Goal: Task Accomplishment & Management: Use online tool/utility

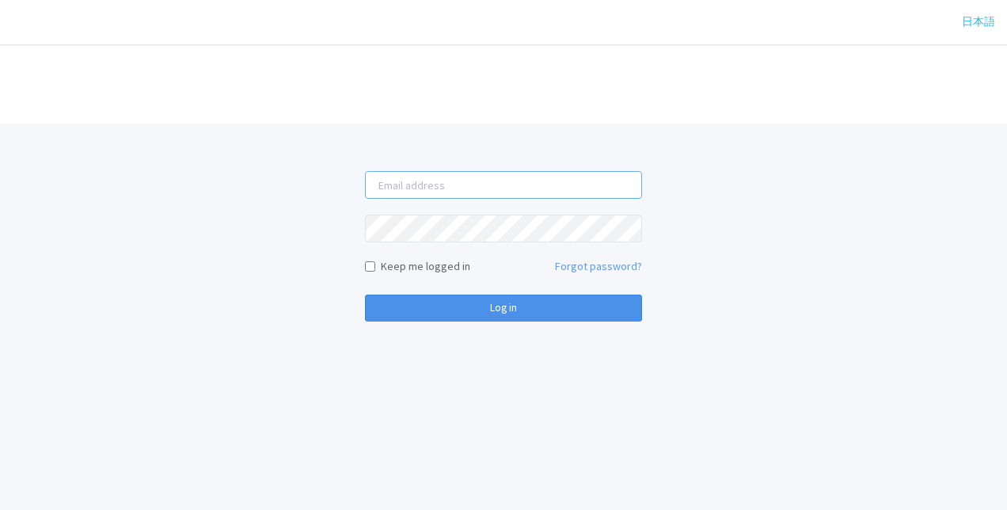
type input "[PERSON_NAME][EMAIL_ADDRESS][DOMAIN_NAME]"
click at [464, 309] on button "Log in" at bounding box center [503, 307] width 277 height 27
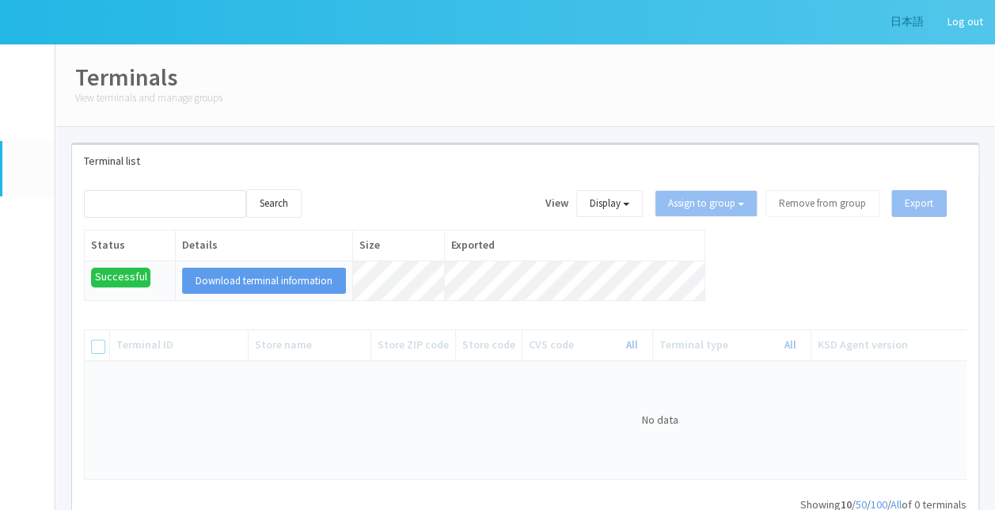
click at [901, 21] on link "日本語" at bounding box center [907, 22] width 57 height 44
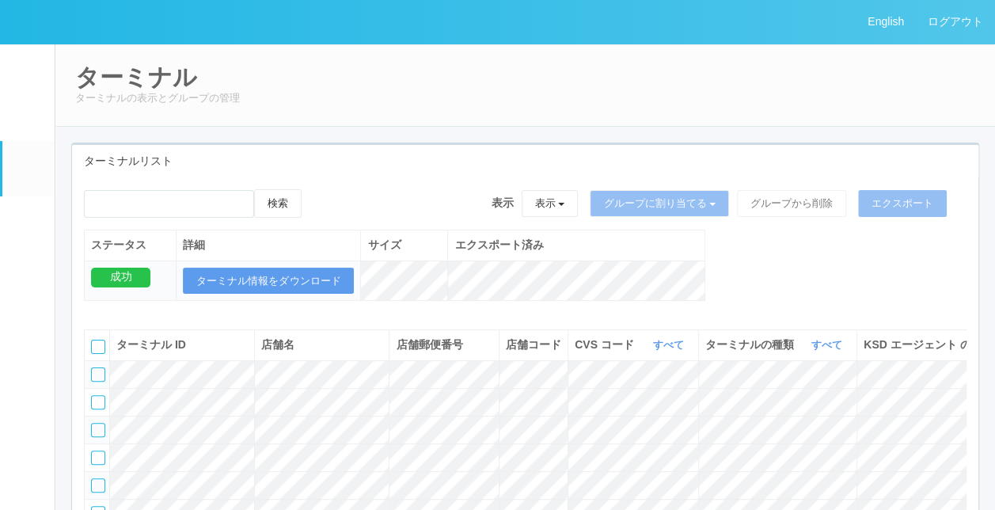
click at [583, 70] on h2 "ターミナル" at bounding box center [525, 77] width 900 height 26
click at [205, 200] on input "emailSearch" at bounding box center [169, 204] width 170 height 28
type input "k"
type input "[PERSON_NAME]"
click at [254, 189] on button "検索" at bounding box center [277, 203] width 47 height 28
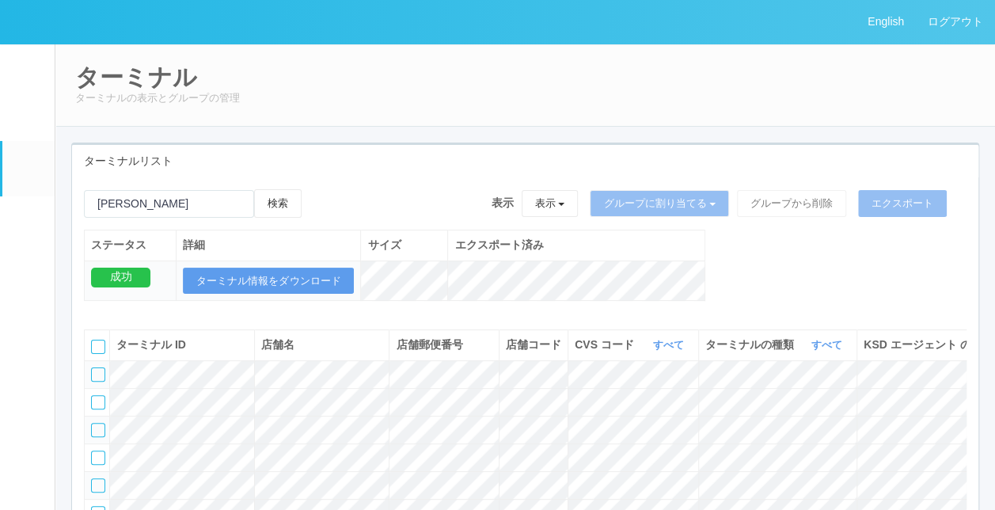
click at [271, 187] on div "検索 表示 表示 すべてのターミナル 未割り当てのターミナル グループを追加 グループ名を編集 アーカイブ済みのターミナル グループに割り当てる グループを追…" at bounding box center [525, 435] width 906 height 517
click at [273, 199] on button "検索" at bounding box center [277, 203] width 47 height 28
click at [427, 132] on div "ターミナル ターミナルの表示とグループの管理 ターミナルリスト 検索 表示 表示 すべてのターミナル 未割り当てのターミナル グループを追加 グループ名を編集…" at bounding box center [524, 386] width 939 height 684
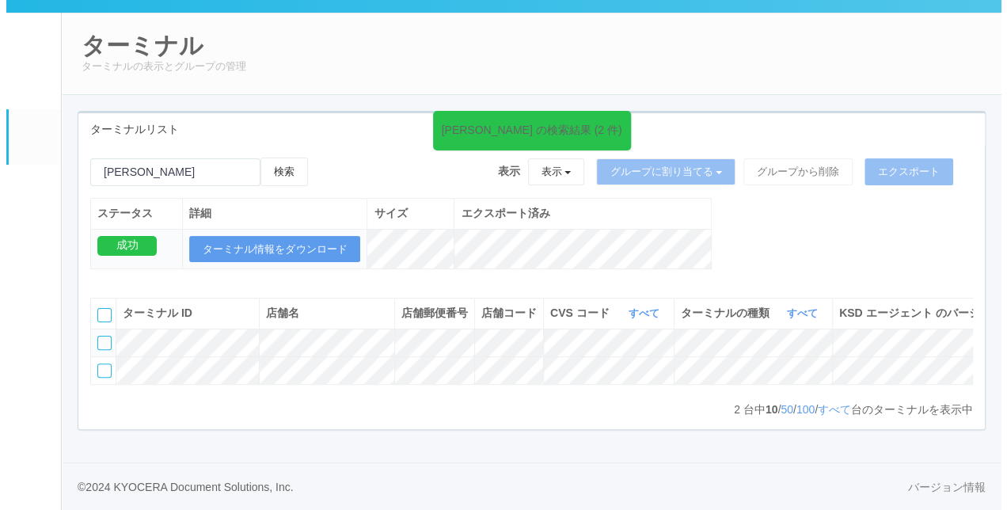
scroll to position [0, 271]
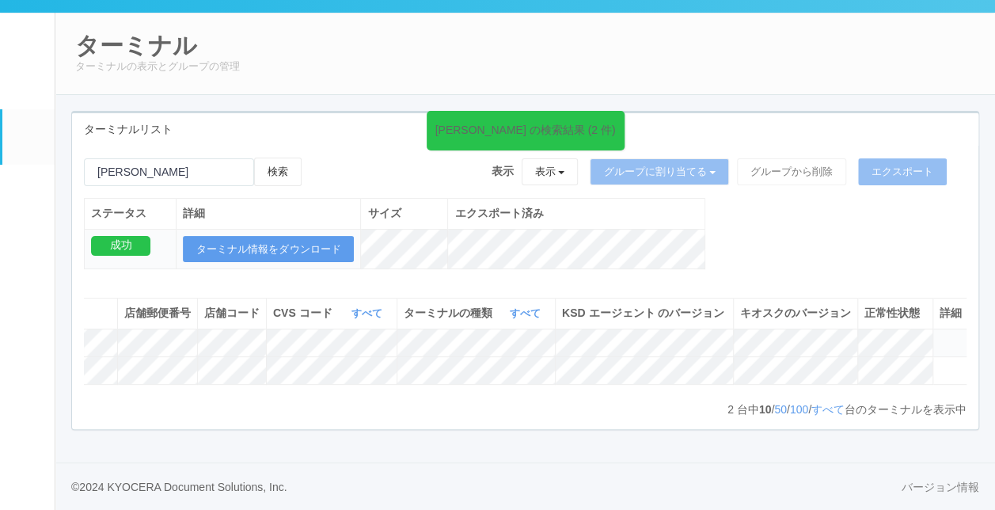
click at [939, 336] on icon at bounding box center [939, 336] width 0 height 0
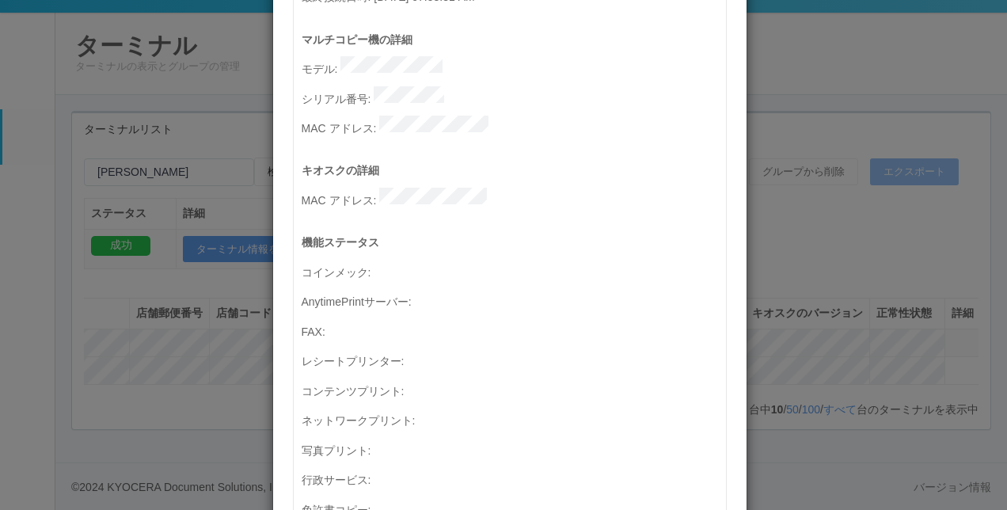
scroll to position [79, 0]
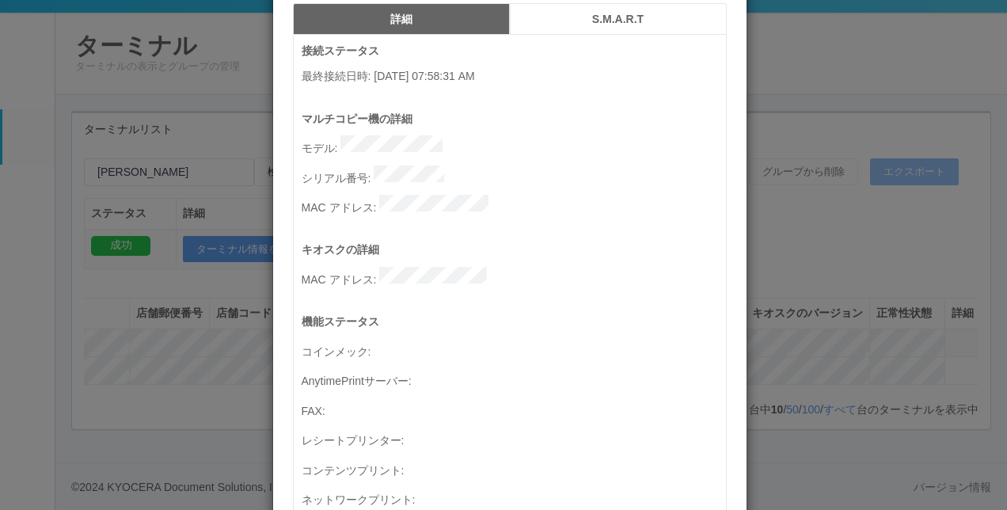
click at [549, 313] on p "機能ステータス" at bounding box center [514, 321] width 424 height 17
drag, startPoint x: 364, startPoint y: 68, endPoint x: 540, endPoint y: 84, distance: 176.4
click at [540, 84] on p "最終接続日時 : [DATE] 07:58:31 AM" at bounding box center [514, 76] width 424 height 17
drag, startPoint x: 540, startPoint y: 84, endPoint x: 529, endPoint y: 207, distance: 123.1
click at [498, 241] on p "キオスクの詳細" at bounding box center [514, 249] width 424 height 17
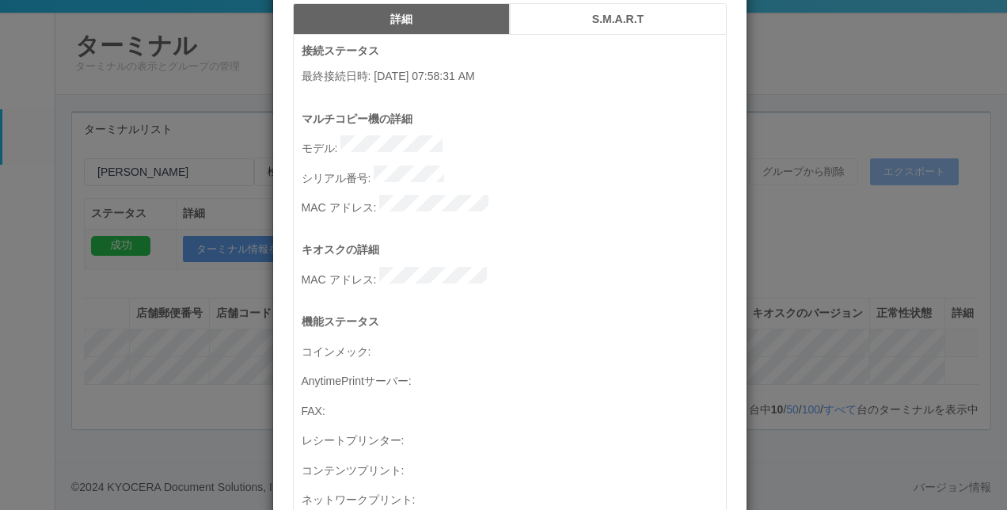
click at [685, 97] on div "接続ステータス 最終接続日時 : [DATE] 07:58:31 AM" at bounding box center [514, 76] width 424 height 67
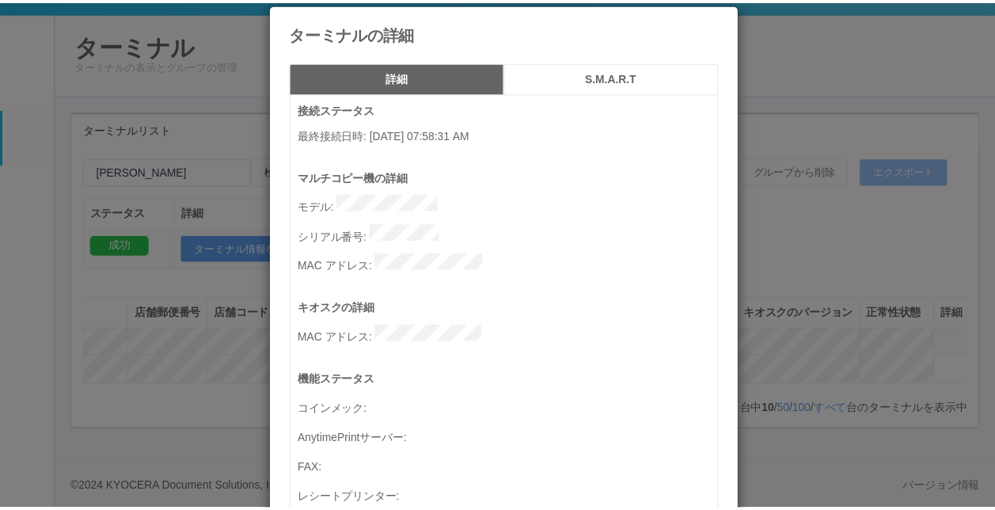
scroll to position [0, 0]
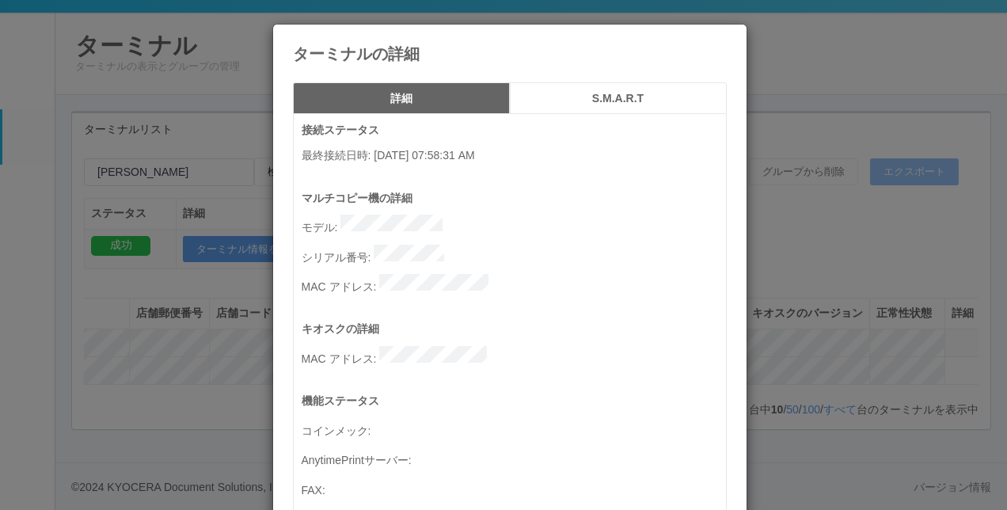
click at [722, 48] on div "ターミナルの詳細" at bounding box center [509, 44] width 473 height 38
click at [727, 36] on icon at bounding box center [727, 36] width 0 height 0
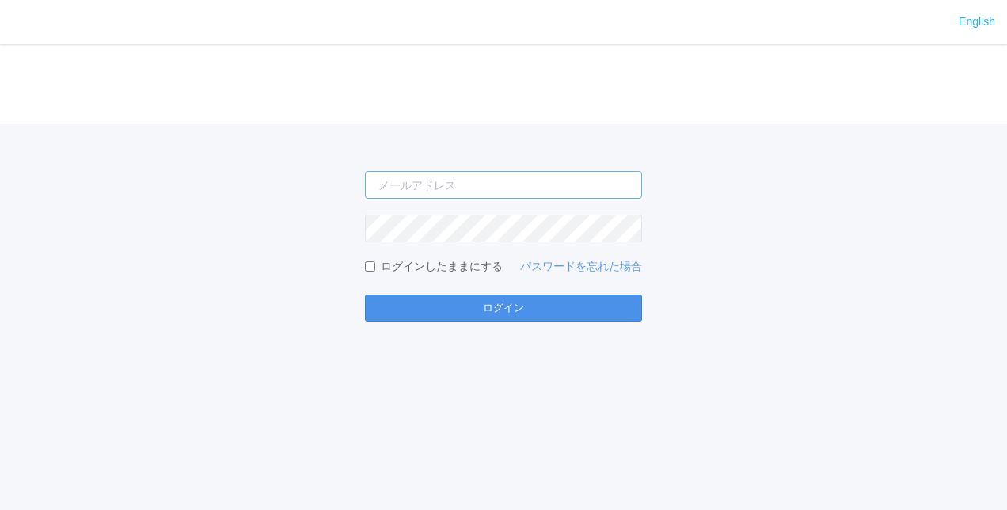
type input "[PERSON_NAME][EMAIL_ADDRESS][DOMAIN_NAME]"
click at [505, 317] on button "ログイン" at bounding box center [503, 307] width 277 height 27
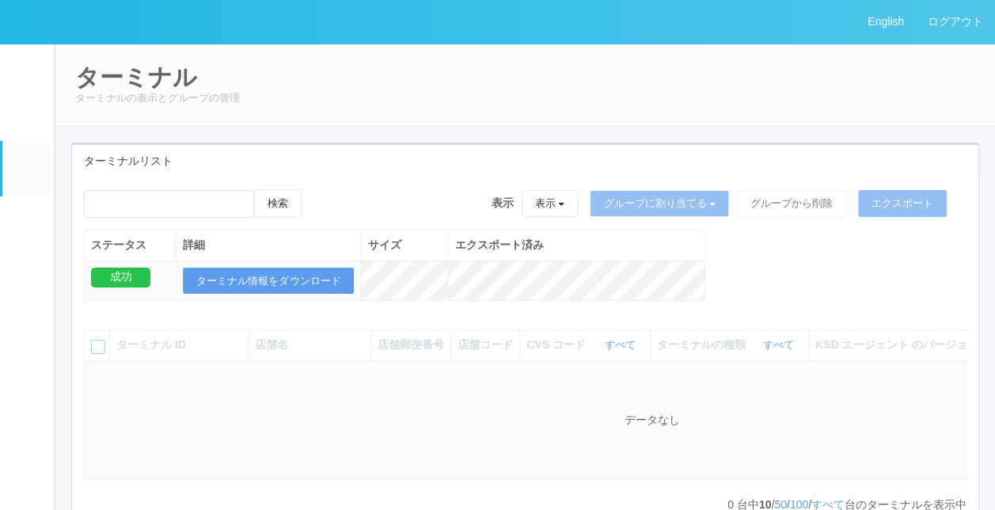
click at [10, 234] on link "パッケージ" at bounding box center [28, 220] width 52 height 48
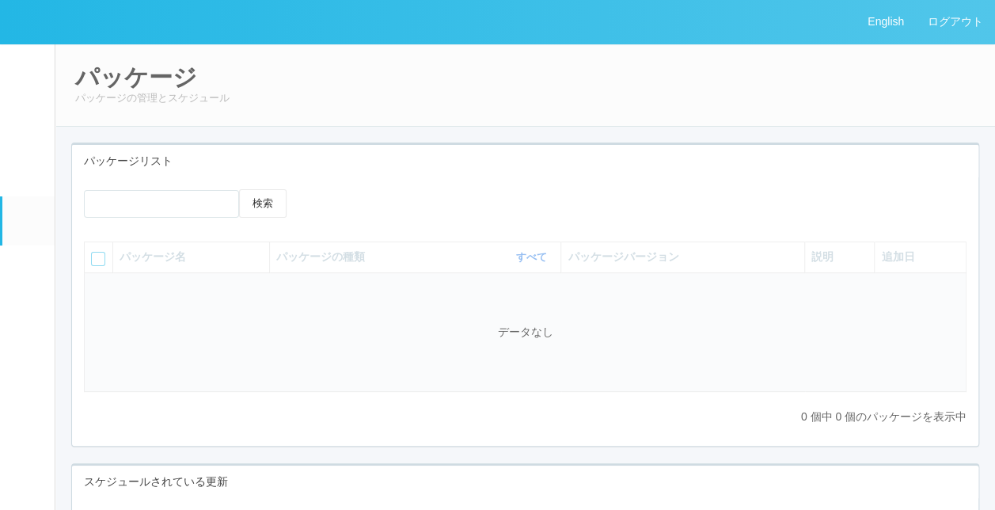
click at [36, 180] on link "ターミナル" at bounding box center [28, 168] width 52 height 55
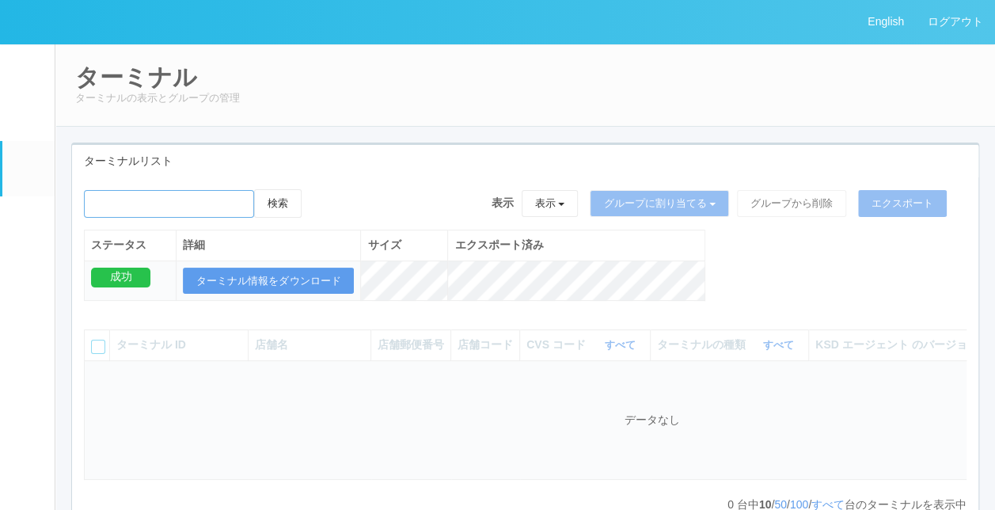
click at [223, 204] on input "emailSearch" at bounding box center [169, 204] width 170 height 28
click at [28, 224] on em at bounding box center [28, 224] width 0 height 0
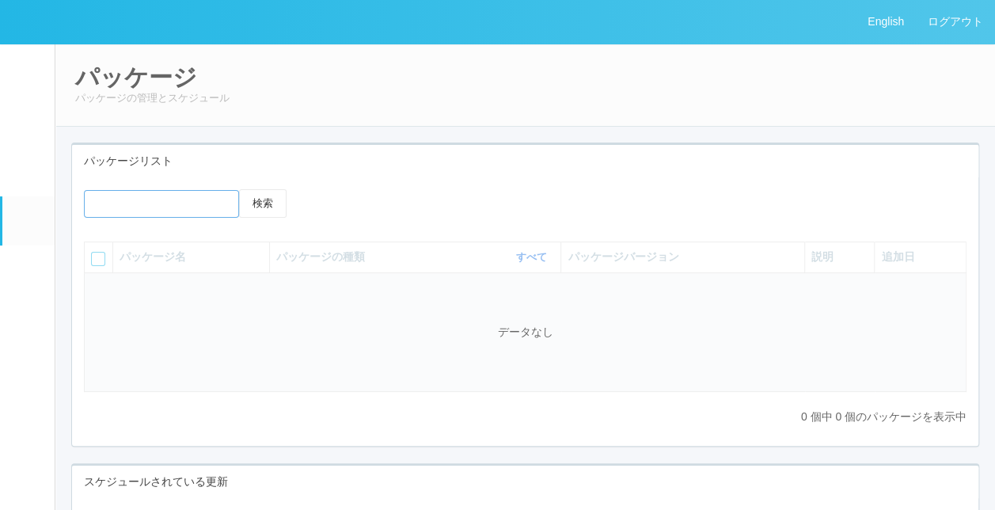
click at [105, 203] on input "text" at bounding box center [161, 204] width 155 height 28
drag, startPoint x: 195, startPoint y: 199, endPoint x: 203, endPoint y: 200, distance: 8.7
click at [195, 199] on input "text" at bounding box center [161, 204] width 155 height 28
type input "t"
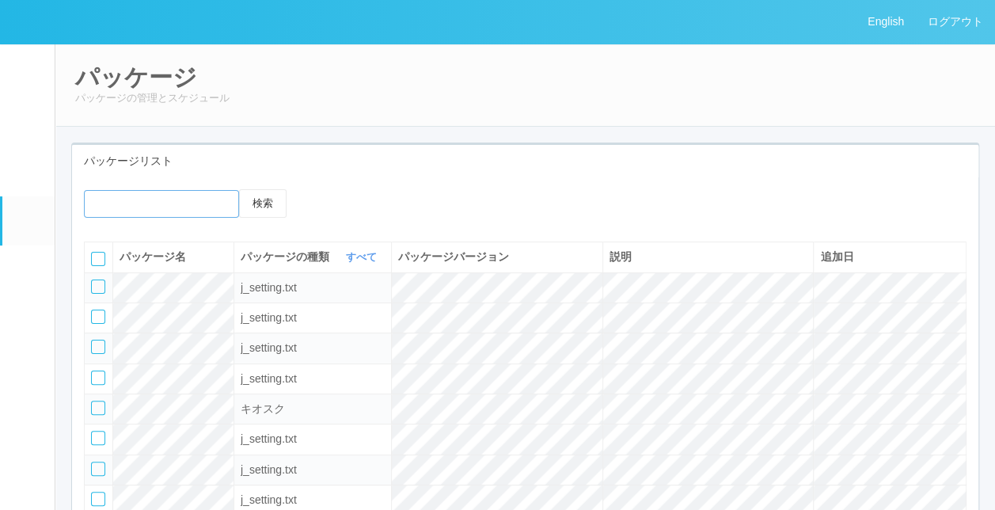
click at [133, 198] on input "text" at bounding box center [161, 204] width 155 height 28
click at [239, 189] on button "検索" at bounding box center [262, 203] width 47 height 28
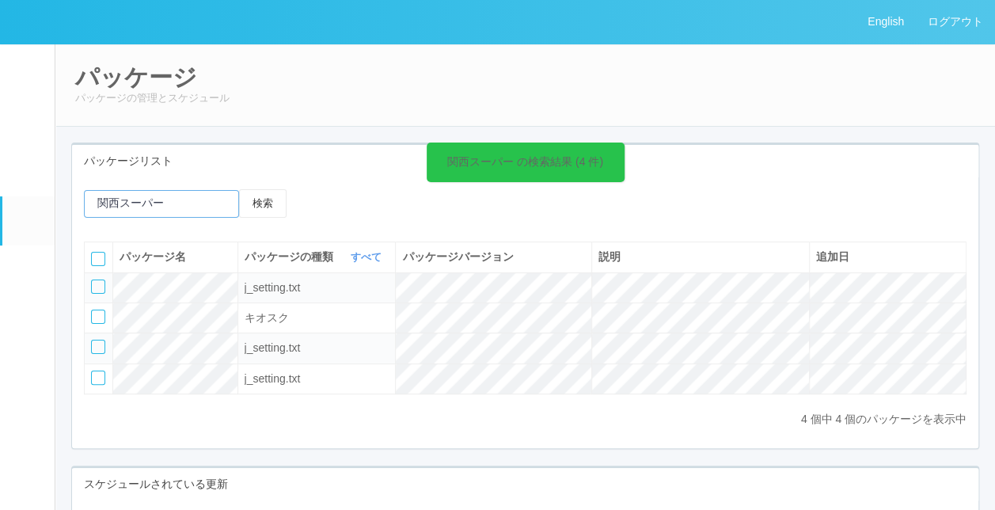
type input "関西スーパー　豊中南店"
click at [866, 174] on div "パッケージリスト" at bounding box center [525, 161] width 906 height 32
click at [942, 155] on div "パッケージリスト" at bounding box center [525, 161] width 906 height 32
click at [936, 24] on link "ログアウト" at bounding box center [955, 22] width 79 height 44
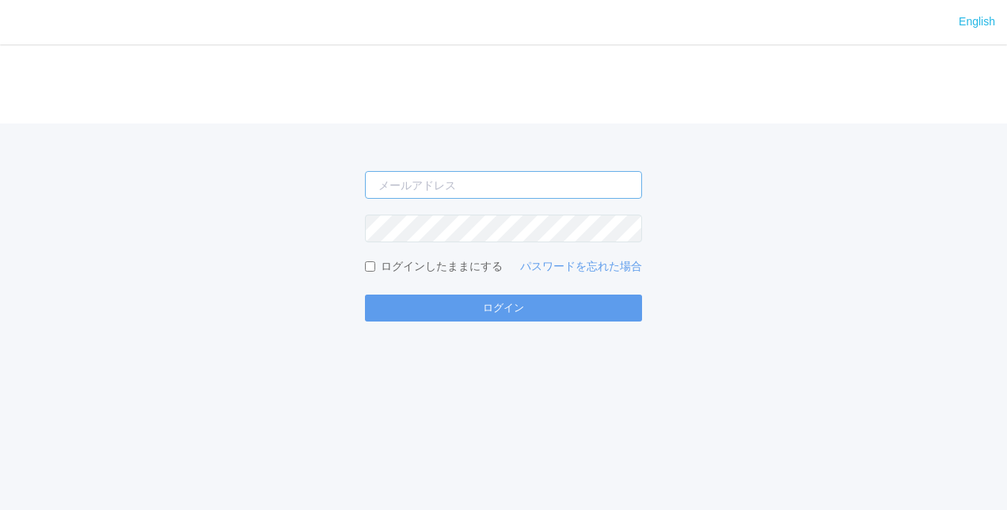
type input "[PERSON_NAME][EMAIL_ADDRESS][DOMAIN_NAME]"
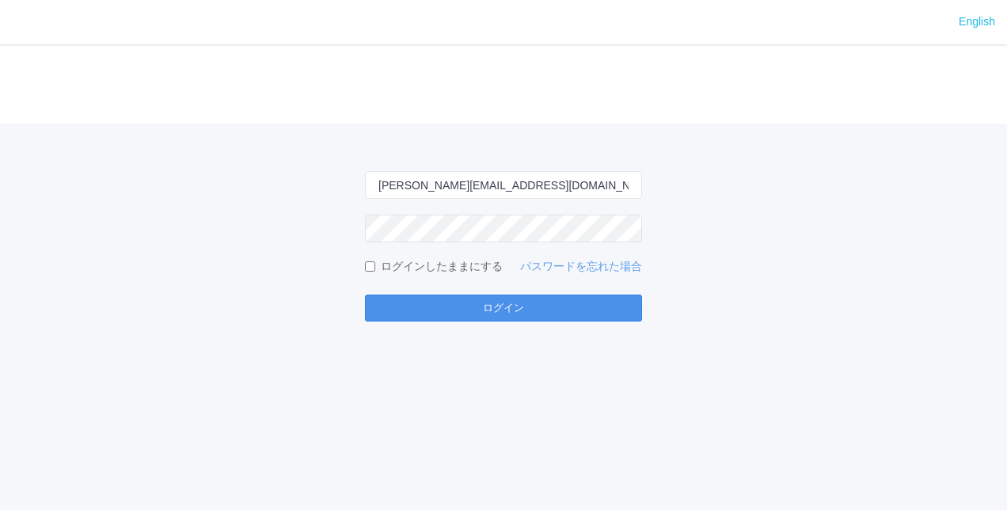
click at [442, 321] on button "ログイン" at bounding box center [503, 307] width 277 height 27
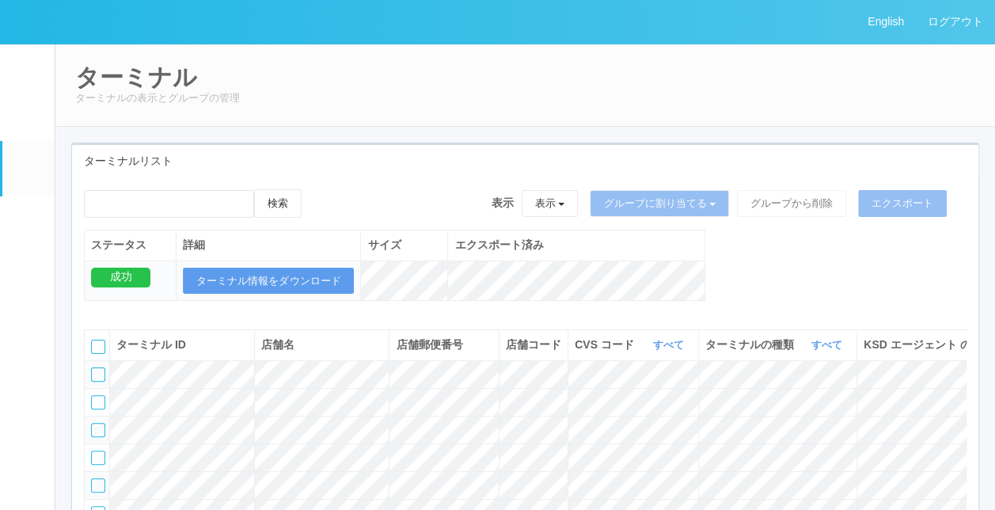
click at [446, 313] on div "ステータス 詳細 サイズ エクスポート済み 成功 ターミナル情報をダウンロード" at bounding box center [394, 274] width 621 height 88
click at [949, 28] on link "ログアウト" at bounding box center [955, 22] width 79 height 44
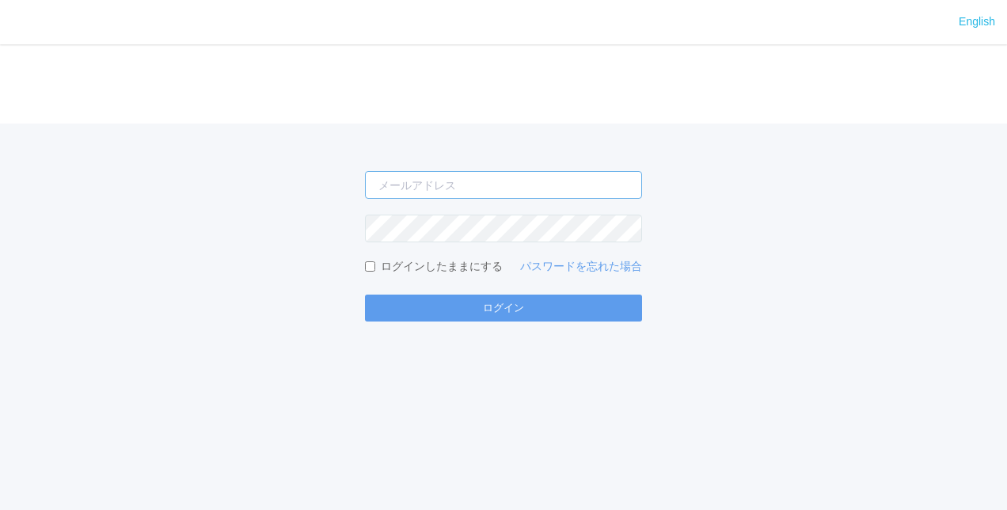
type input "[PERSON_NAME][EMAIL_ADDRESS][DOMAIN_NAME]"
